Goal: Find contact information: Find contact information

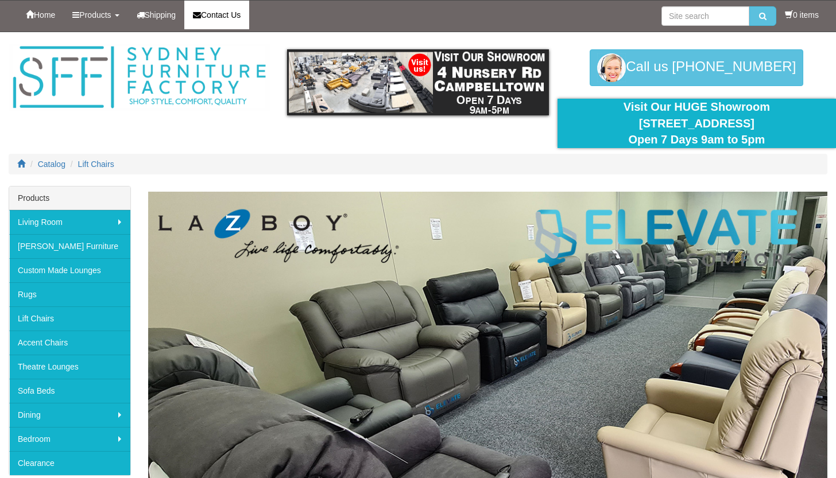
click at [233, 11] on span "Contact Us" at bounding box center [221, 14] width 40 height 9
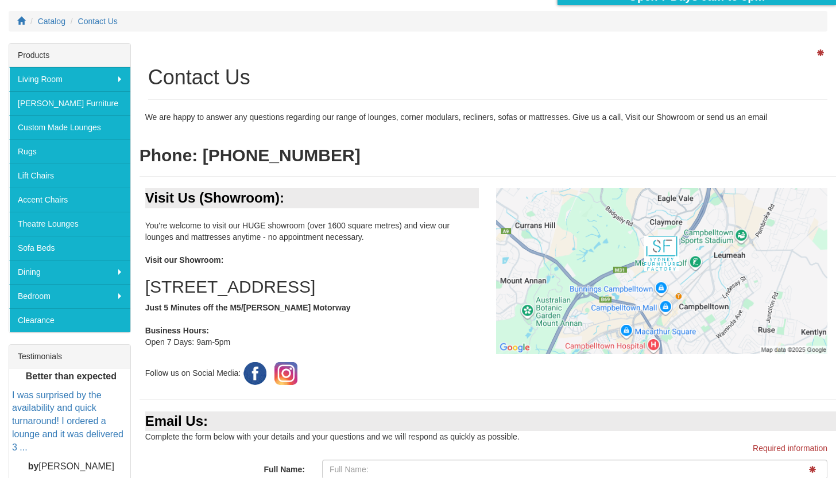
scroll to position [145, 0]
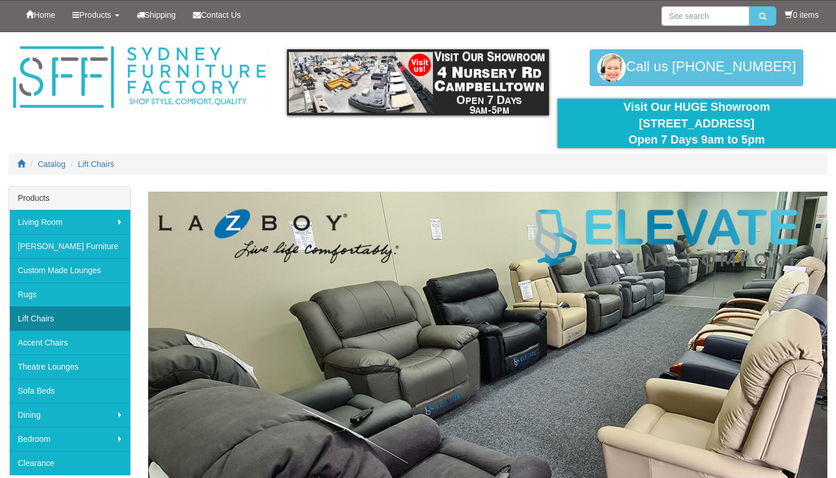
click at [34, 317] on link "Lift Chairs" at bounding box center [69, 319] width 121 height 24
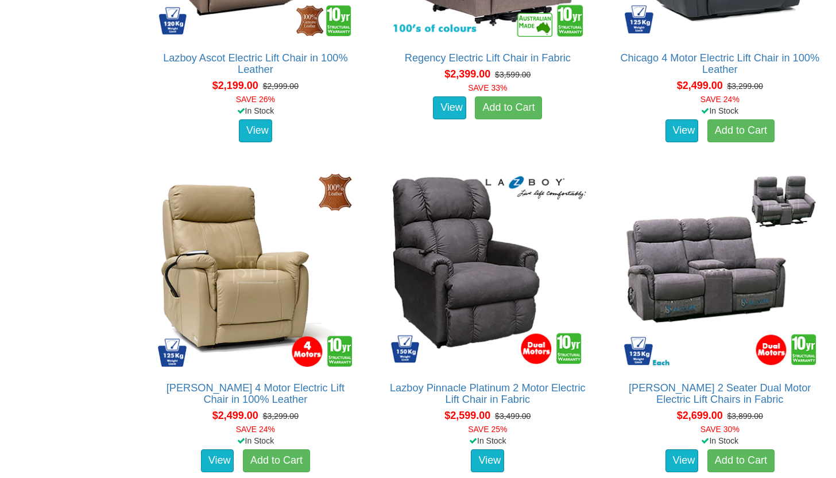
scroll to position [2222, 0]
